Goal: Transaction & Acquisition: Book appointment/travel/reservation

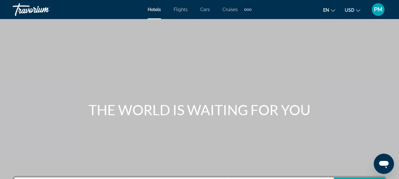
click at [179, 11] on span "Flights" at bounding box center [181, 9] width 14 height 5
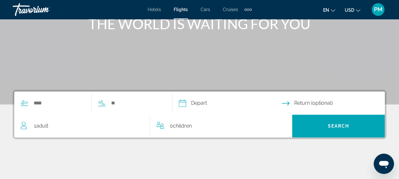
scroll to position [95, 0]
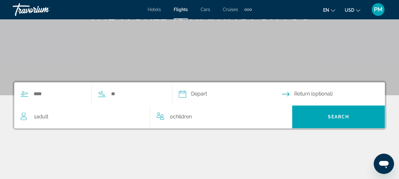
click at [50, 88] on div "Search widget" at bounding box center [88, 94] width 148 height 23
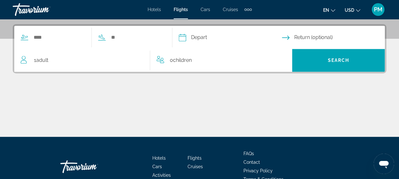
scroll to position [155, 0]
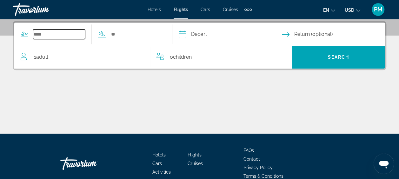
click at [43, 34] on input "Search widget" at bounding box center [59, 35] width 52 height 10
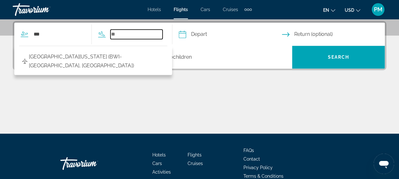
click at [127, 34] on input "Search widget" at bounding box center [137, 35] width 52 height 10
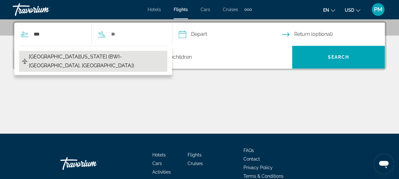
click at [84, 58] on span "Baltimore Washington Intl Airport (BWI-Baltimore, US)" at bounding box center [96, 61] width 135 height 18
type input "**********"
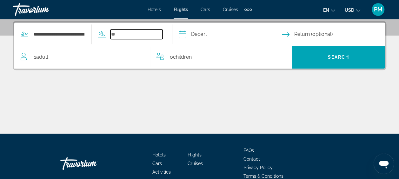
click at [135, 30] on input "Search widget" at bounding box center [137, 35] width 52 height 10
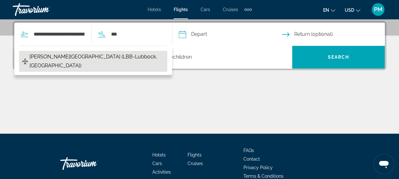
click at [70, 56] on span "Preston Smith Intl Airport (LBB-Lubbock, US)" at bounding box center [97, 61] width 135 height 18
type input "**********"
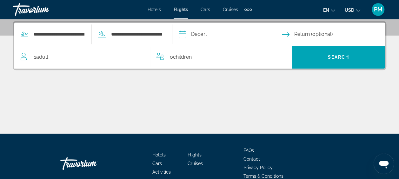
click at [226, 34] on input "Depart date" at bounding box center [230, 35] width 106 height 25
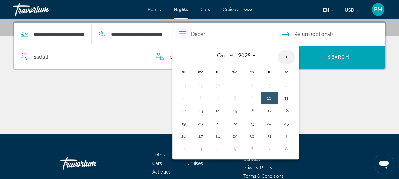
click at [295, 57] on th "Next month" at bounding box center [286, 57] width 17 height 14
click at [192, 56] on th "Previous month" at bounding box center [183, 57] width 17 height 14
select select "*"
click at [257, 122] on button "23" at bounding box center [252, 123] width 10 height 9
type input "**********"
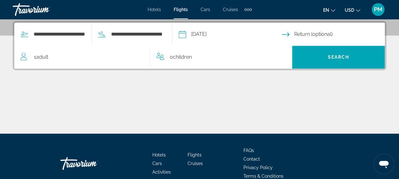
click at [303, 33] on input "Return date" at bounding box center [335, 35] width 106 height 25
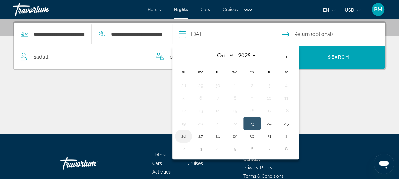
click at [189, 133] on button "26" at bounding box center [184, 136] width 10 height 9
type input "**********"
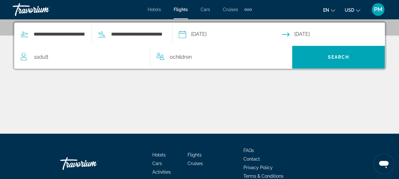
click at [39, 54] on span "Adult" at bounding box center [42, 57] width 12 height 6
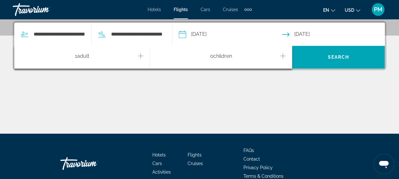
click at [82, 52] on span "1 Adult Adults" at bounding box center [82, 57] width 14 height 11
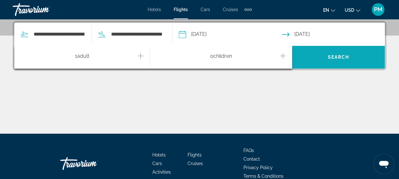
click at [331, 55] on span "Search" at bounding box center [339, 57] width 22 height 5
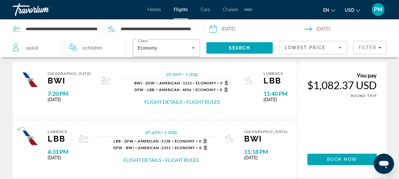
scroll to position [264, 0]
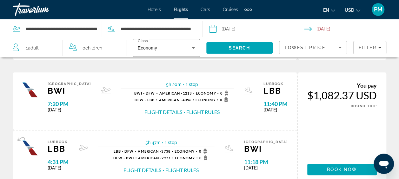
click at [357, 11] on icon "Change currency" at bounding box center [358, 10] width 4 height 4
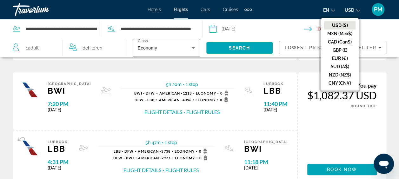
click at [340, 25] on button "USD ($)" at bounding box center [339, 25] width 31 height 8
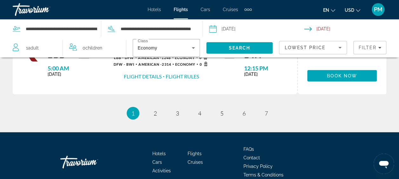
scroll to position [772, 0]
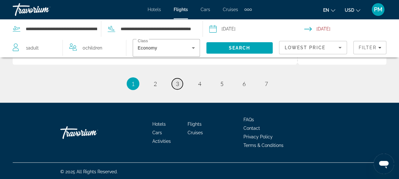
click at [178, 83] on span "3" at bounding box center [177, 83] width 3 height 7
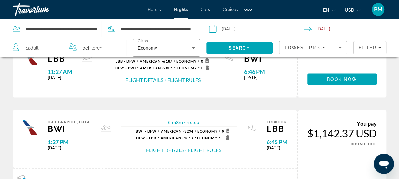
scroll to position [699, 0]
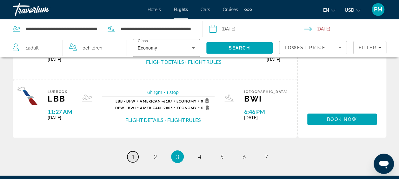
click at [136, 156] on link "page 1" at bounding box center [132, 157] width 11 height 11
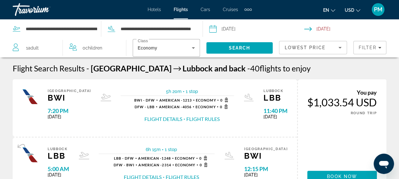
click at [338, 48] on icon "Sort by" at bounding box center [341, 48] width 8 height 8
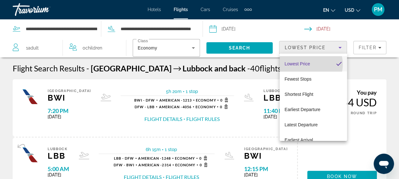
click at [307, 65] on span "Lowest Price" at bounding box center [297, 63] width 25 height 5
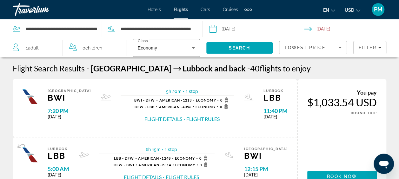
click at [206, 10] on span "Cars" at bounding box center [206, 9] width 10 height 5
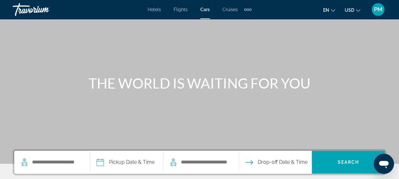
scroll to position [127, 0]
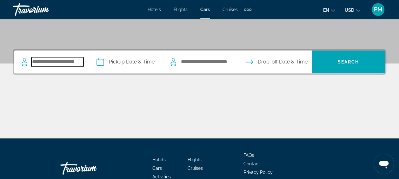
click at [65, 60] on input "Search pickup location" at bounding box center [57, 62] width 52 height 10
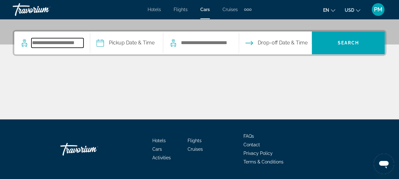
scroll to position [155, 0]
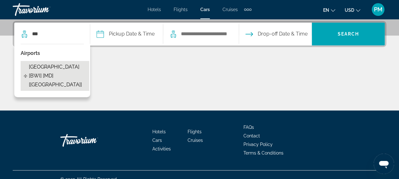
click at [46, 67] on span "[GEOGRAPHIC_DATA] [BWI] [MD] [[GEOGRAPHIC_DATA]]" at bounding box center [57, 76] width 57 height 27
type input "**********"
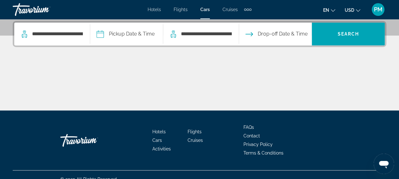
click at [142, 33] on input "Pickup date" at bounding box center [127, 35] width 76 height 25
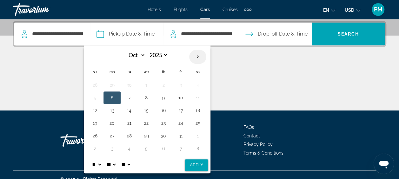
click at [203, 56] on th "Next month" at bounding box center [197, 57] width 17 height 14
select select "**"
click at [100, 120] on button "16" at bounding box center [95, 123] width 10 height 9
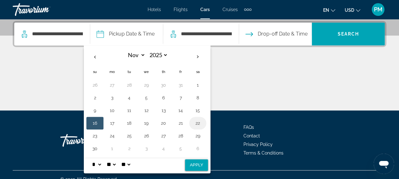
click at [201, 120] on button "22" at bounding box center [198, 123] width 10 height 9
click at [99, 121] on button "16" at bounding box center [95, 123] width 10 height 9
click at [194, 164] on button "Apply" at bounding box center [196, 165] width 23 height 11
type input "**********"
select select "**"
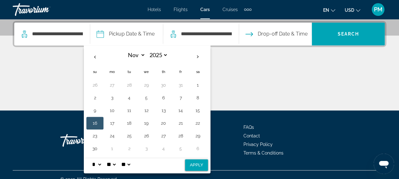
select select "*"
select select "**"
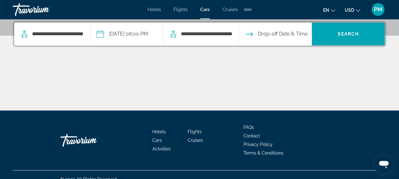
click at [283, 33] on input "Drop-off date" at bounding box center [276, 35] width 76 height 25
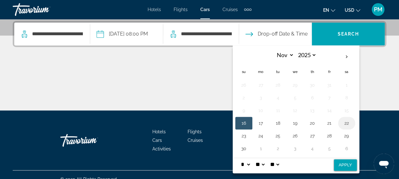
click at [351, 123] on button "22" at bounding box center [347, 123] width 10 height 9
click at [351, 165] on button "Apply" at bounding box center [345, 165] width 23 height 11
type input "**********"
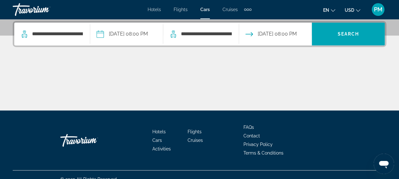
click at [156, 31] on input "**********" at bounding box center [127, 35] width 76 height 25
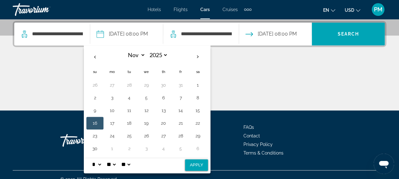
click at [102, 161] on select "* * * * * * * * * ** ** **" at bounding box center [96, 164] width 11 height 13
select select "*"
click at [96, 158] on select "* * * * * * * * * ** ** **" at bounding box center [96, 164] width 11 height 13
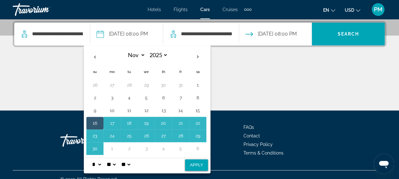
click at [192, 163] on button "Apply" at bounding box center [196, 165] width 23 height 11
type input "**********"
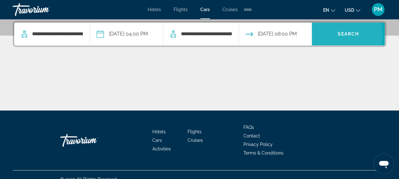
click at [339, 33] on span "Search" at bounding box center [348, 33] width 73 height 15
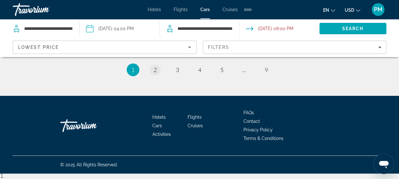
scroll to position [1045, 0]
click at [156, 73] on span "2" at bounding box center [155, 69] width 3 height 7
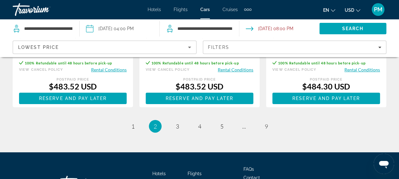
scroll to position [985, 0]
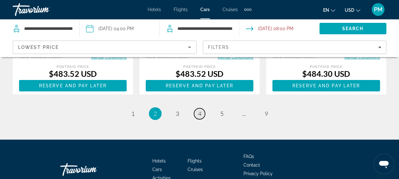
click at [200, 117] on span "4" at bounding box center [199, 113] width 3 height 7
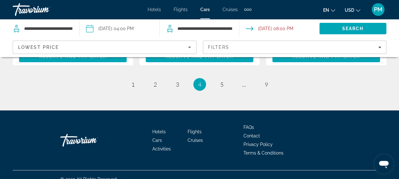
scroll to position [1017, 0]
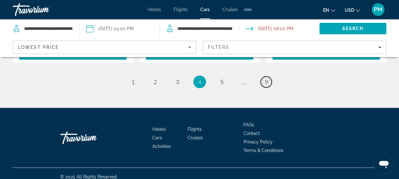
click at [265, 85] on span "9" at bounding box center [266, 81] width 3 height 7
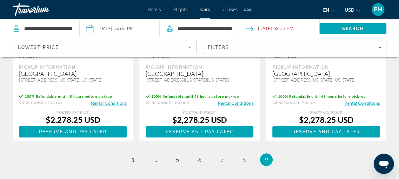
scroll to position [191, 0]
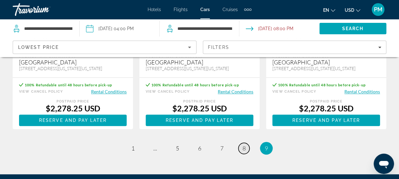
click at [242, 151] on link "page 8" at bounding box center [244, 148] width 11 height 11
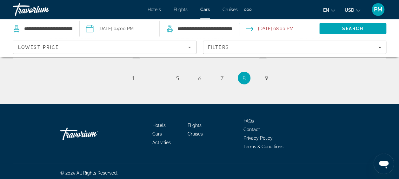
scroll to position [981, 0]
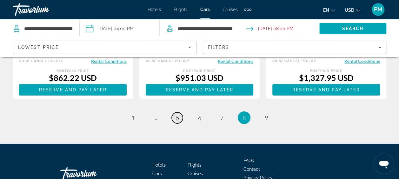
click at [176, 121] on span "5" at bounding box center [177, 117] width 3 height 7
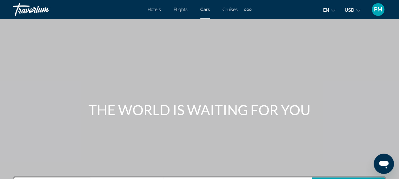
click at [152, 10] on span "Hotels" at bounding box center [154, 9] width 13 height 5
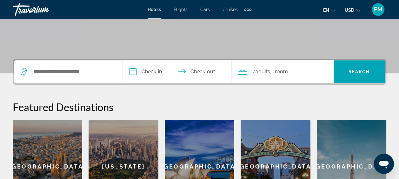
scroll to position [127, 0]
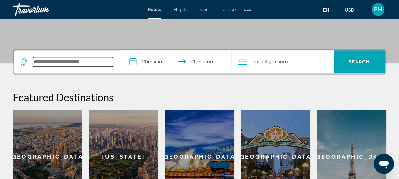
drag, startPoint x: 80, startPoint y: 61, endPoint x: 84, endPoint y: 61, distance: 3.5
click at [82, 61] on input "Search hotel destination" at bounding box center [73, 62] width 80 height 10
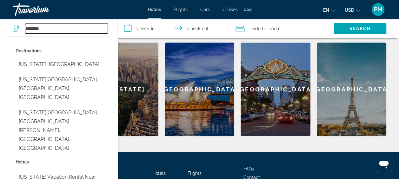
scroll to position [181, 0]
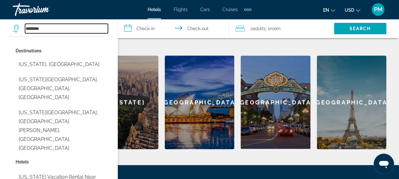
type input "********"
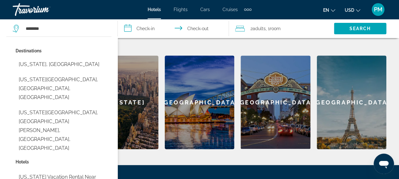
click at [154, 7] on span "Hotels" at bounding box center [154, 9] width 13 height 5
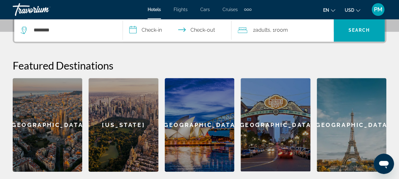
scroll to position [32, 0]
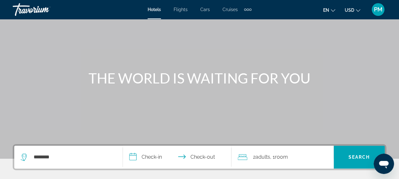
click at [381, 10] on span "PM" at bounding box center [378, 9] width 9 height 6
